Goal: Information Seeking & Learning: Learn about a topic

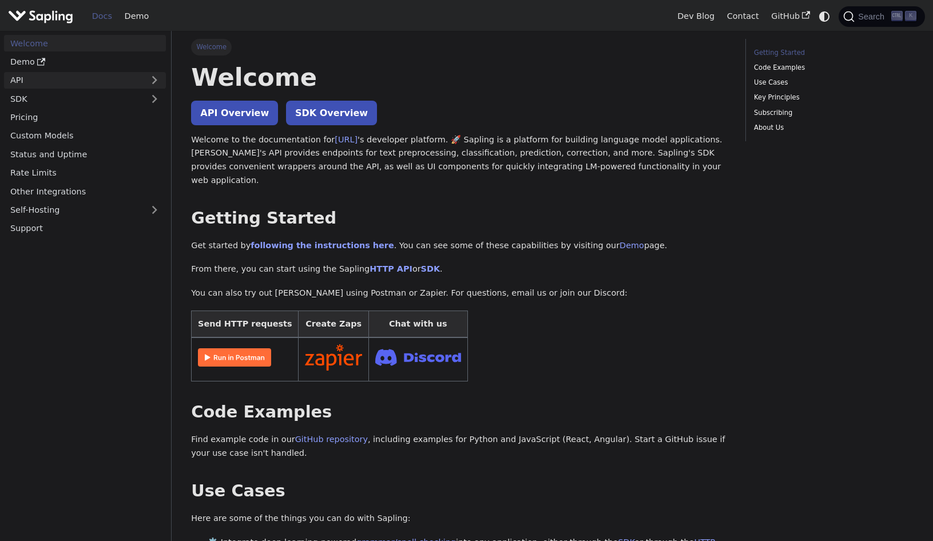
click at [30, 78] on link "API" at bounding box center [73, 80] width 139 height 17
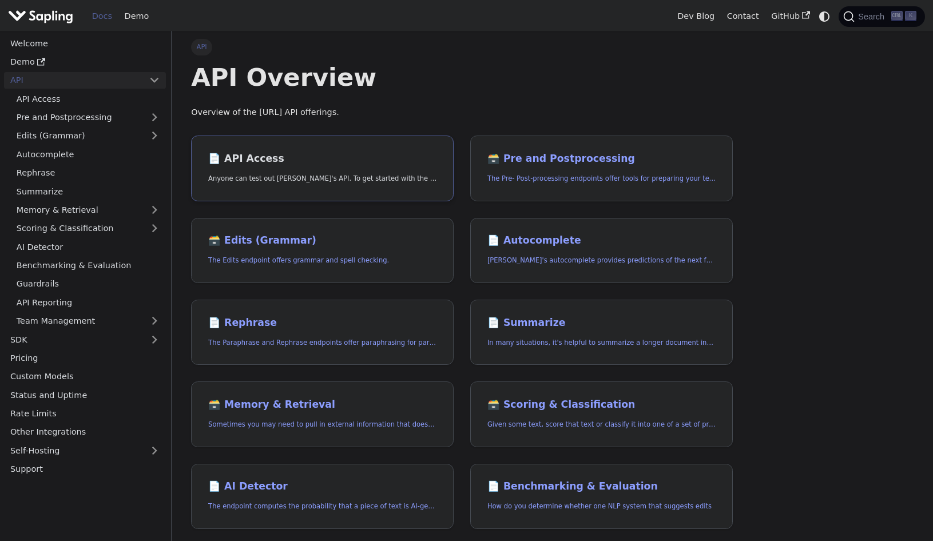
click at [236, 164] on h2 "📄️ API Access" at bounding box center [322, 159] width 228 height 13
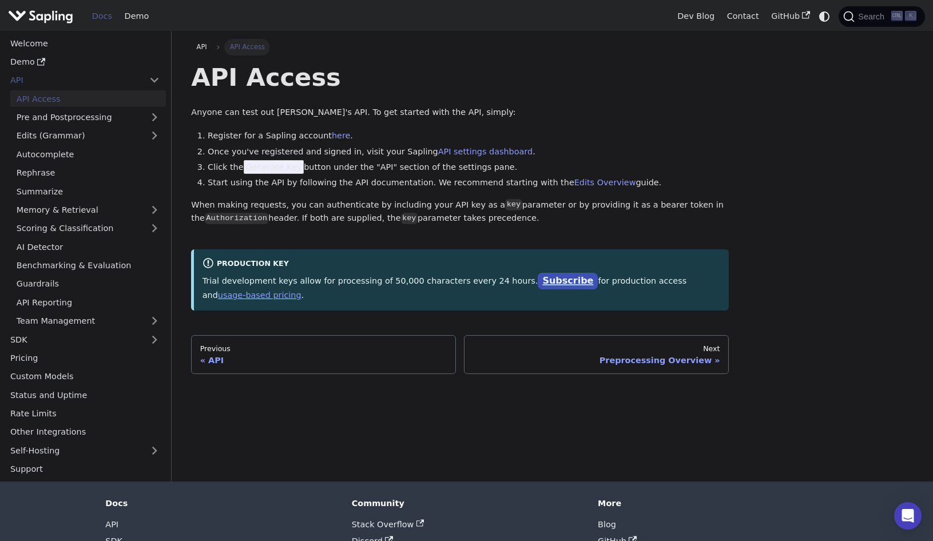
click at [538, 276] on link "Subscribe" at bounding box center [568, 281] width 60 height 17
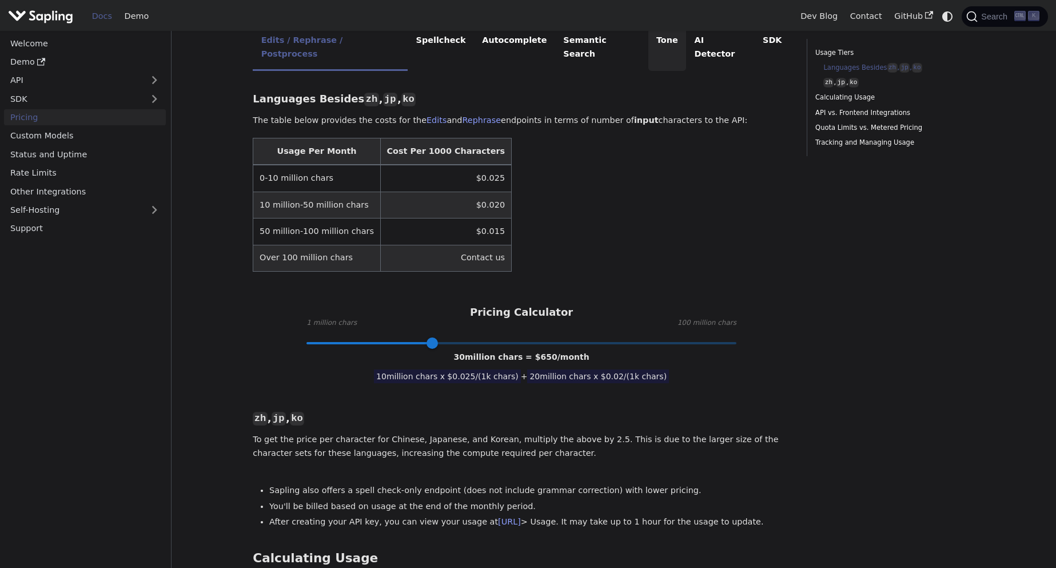
scroll to position [280, 0]
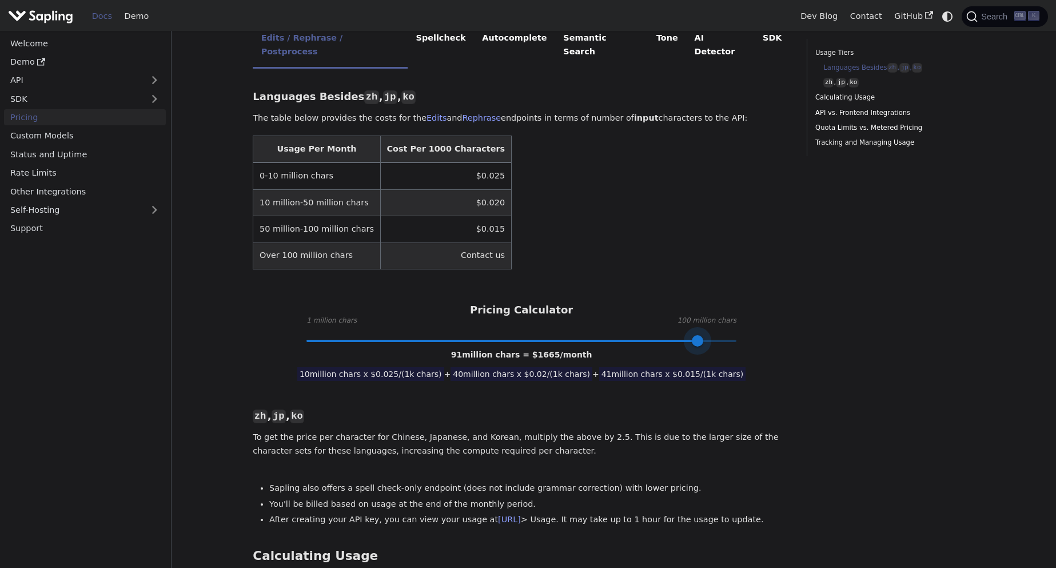
type input "100"
drag, startPoint x: 431, startPoint y: 315, endPoint x: 748, endPoint y: 326, distance: 317.0
click at [748, 326] on div "Languages Besides zh , jp , ko ​ The table below provides the costs for the Edi…" at bounding box center [522, 545] width 538 height 936
